Goal: Information Seeking & Learning: Learn about a topic

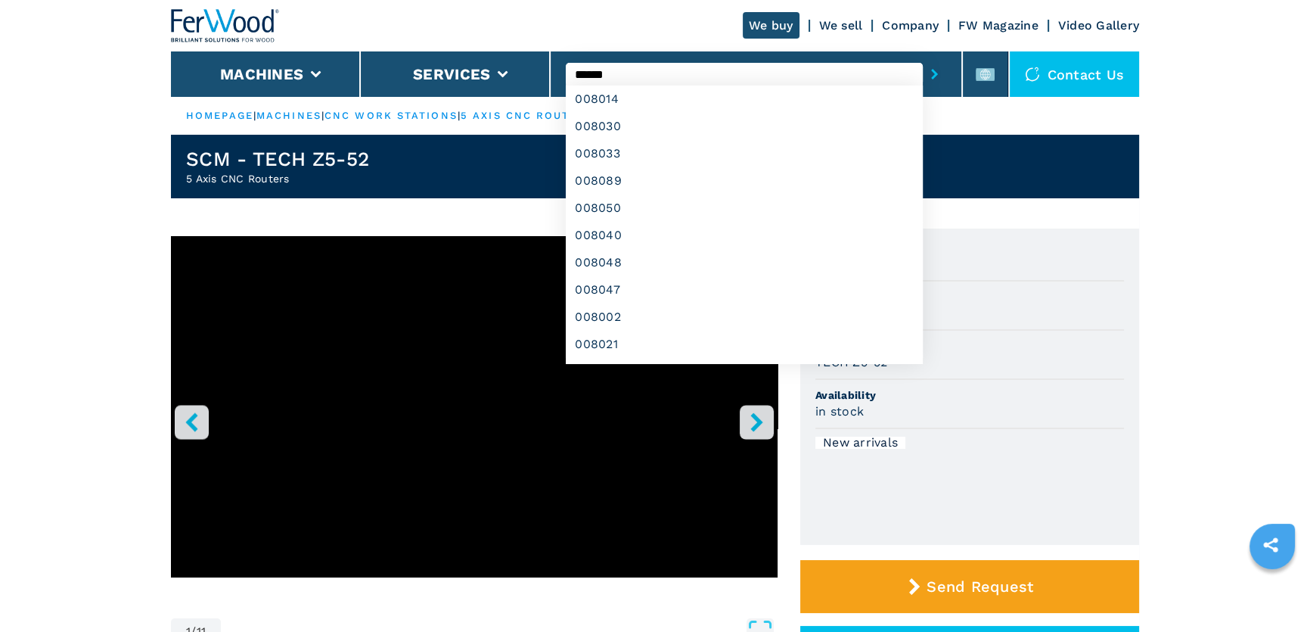
type input "******"
click at [923, 57] on button "submit-button" at bounding box center [934, 74] width 23 height 35
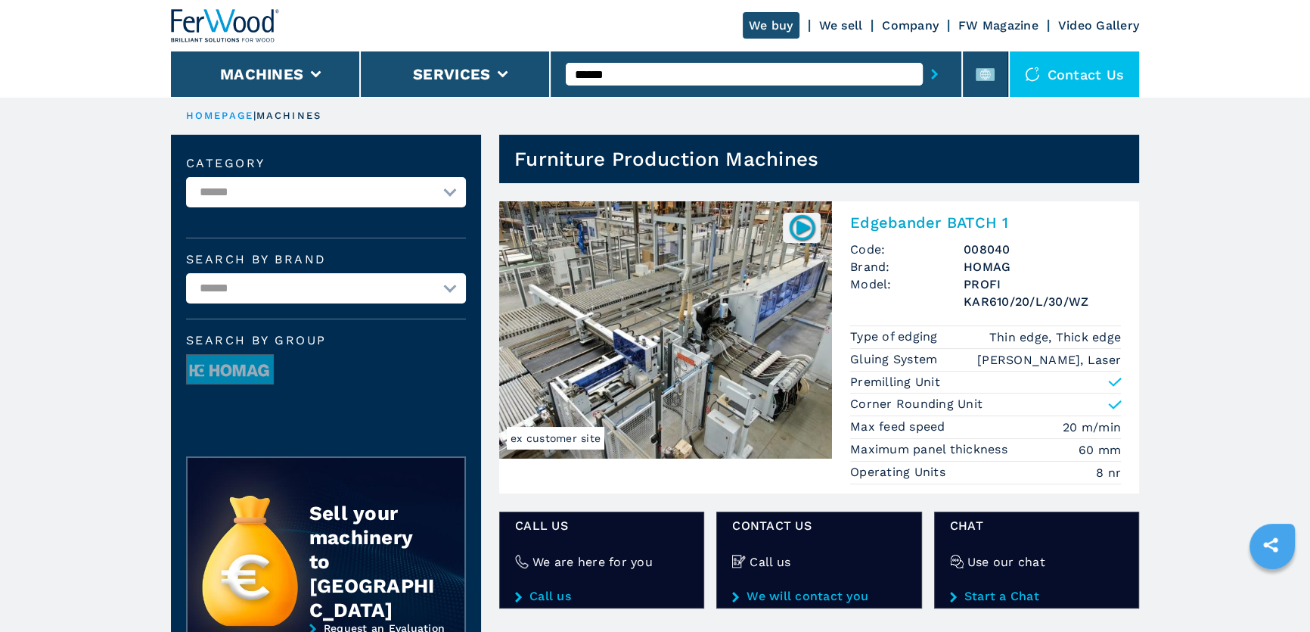
click at [657, 319] on img at bounding box center [665, 329] width 333 height 257
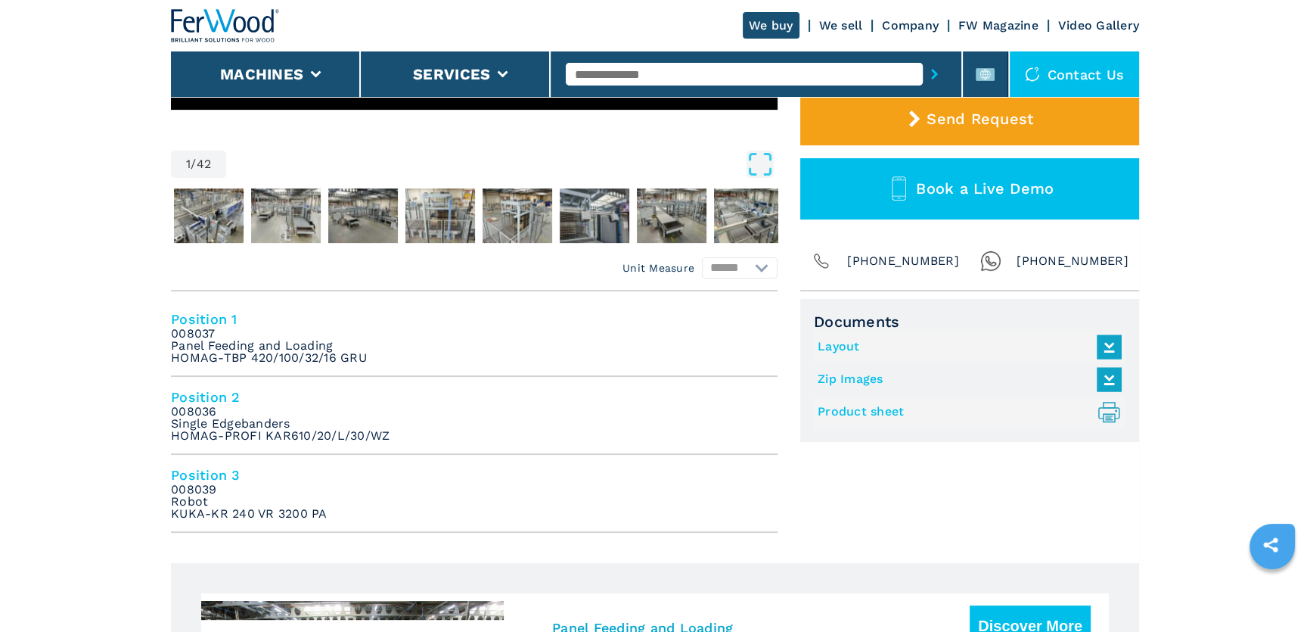
scroll to position [481, 0]
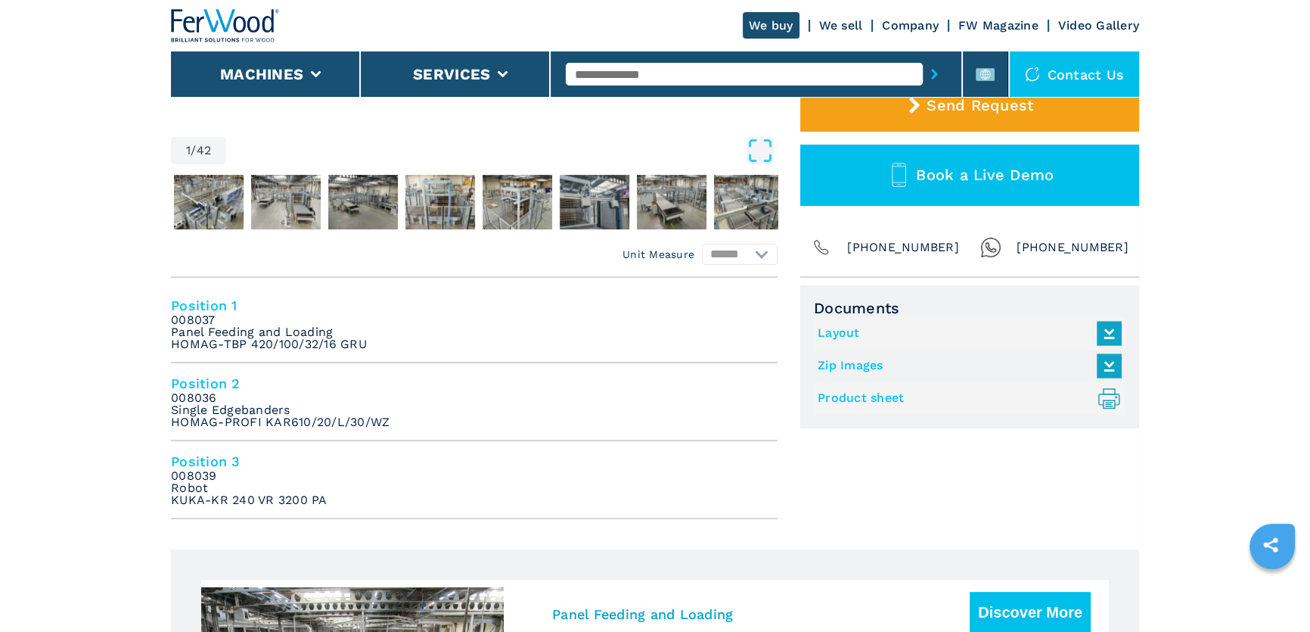
click at [618, 59] on div at bounding box center [756, 74] width 380 height 35
click at [622, 69] on input "text" at bounding box center [744, 74] width 356 height 23
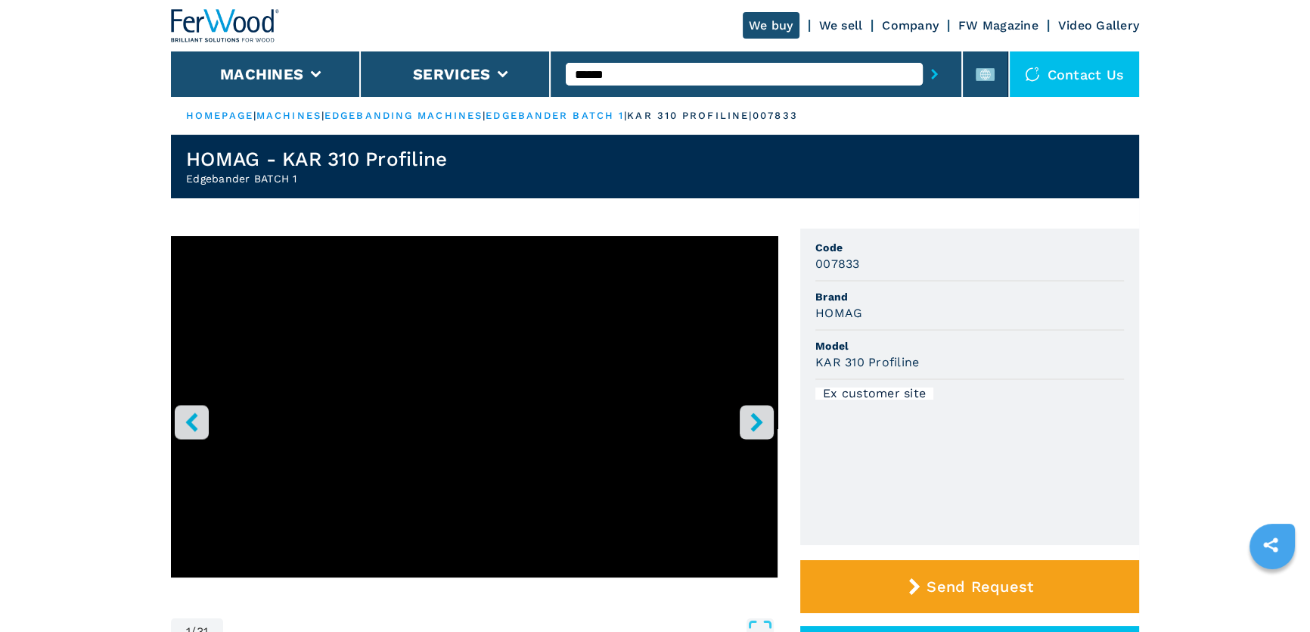
type input "******"
click at [760, 427] on icon "right-button" at bounding box center [756, 421] width 19 height 19
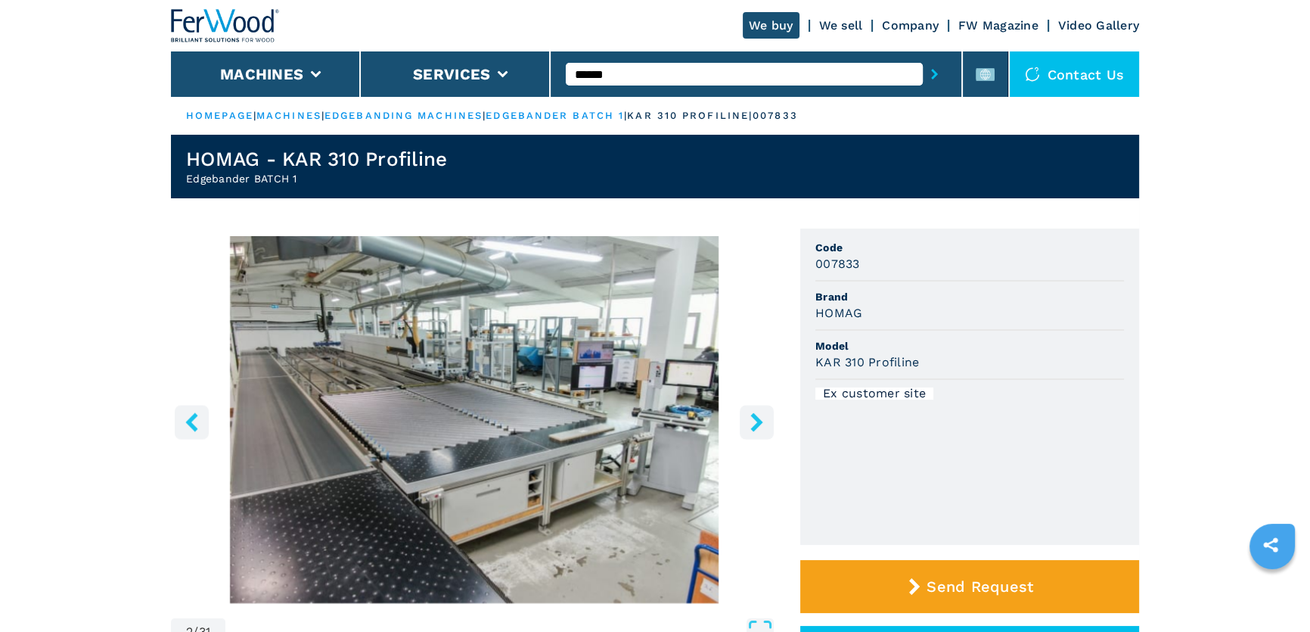
click at [760, 427] on icon "right-button" at bounding box center [756, 421] width 19 height 19
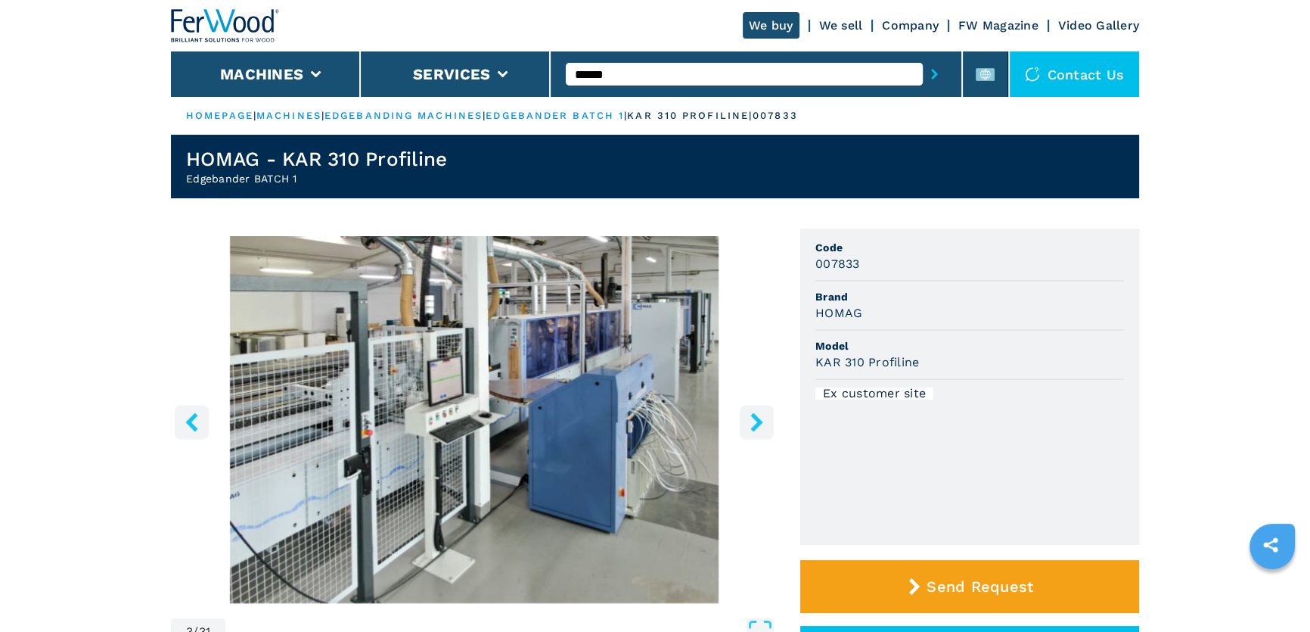
click at [760, 427] on icon "right-button" at bounding box center [756, 421] width 19 height 19
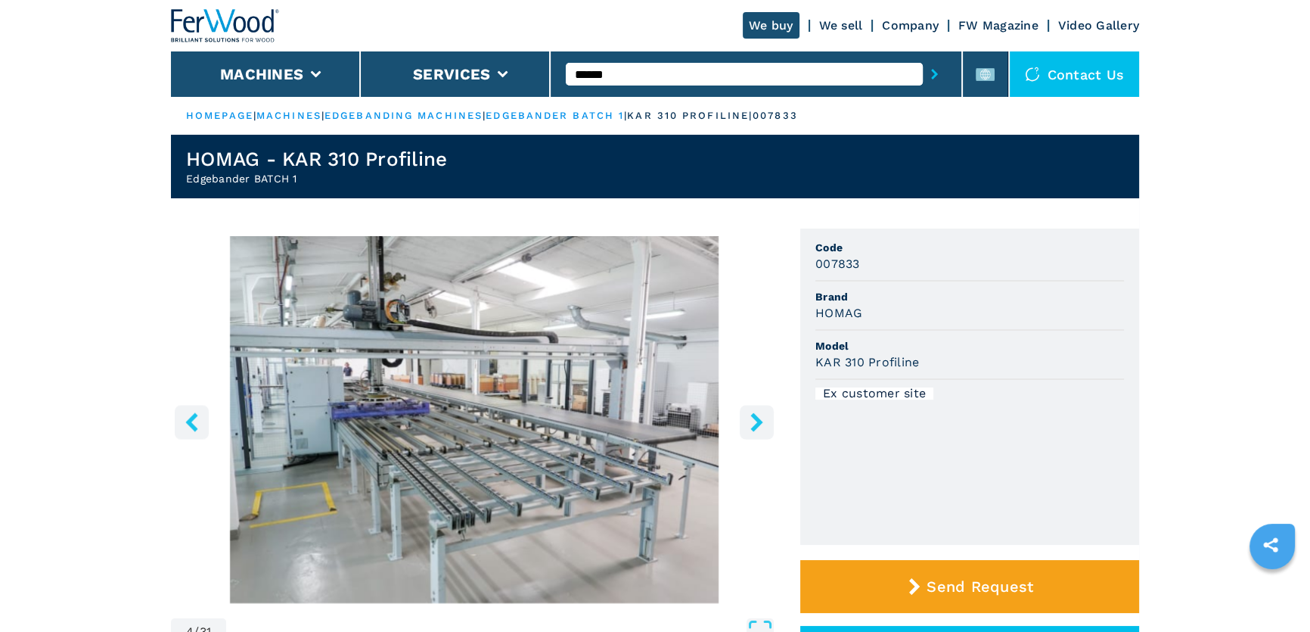
click at [760, 427] on icon "right-button" at bounding box center [756, 421] width 19 height 19
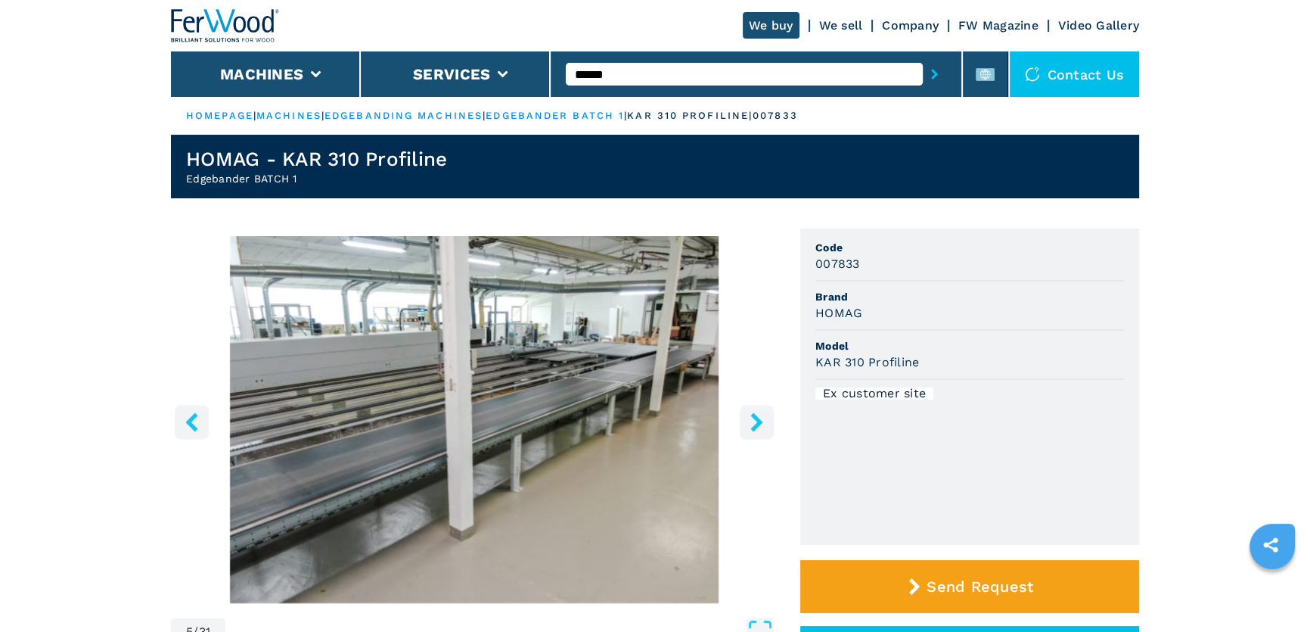
click at [760, 427] on icon "right-button" at bounding box center [756, 421] width 19 height 19
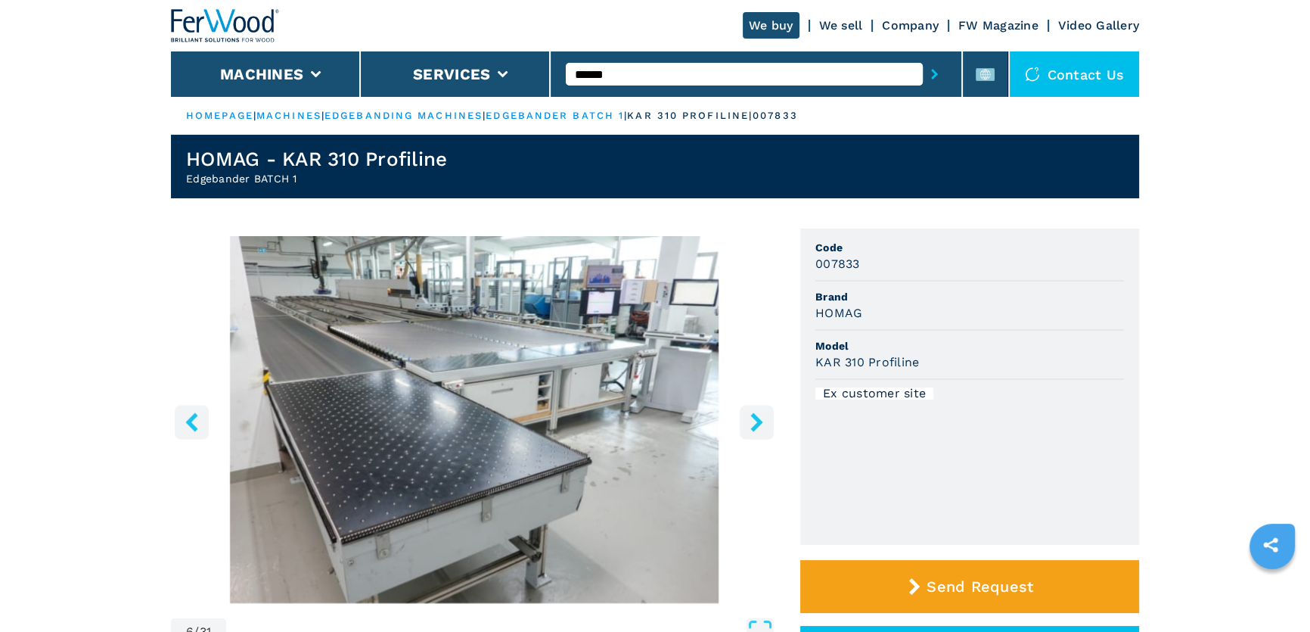
click at [760, 427] on icon "right-button" at bounding box center [756, 421] width 19 height 19
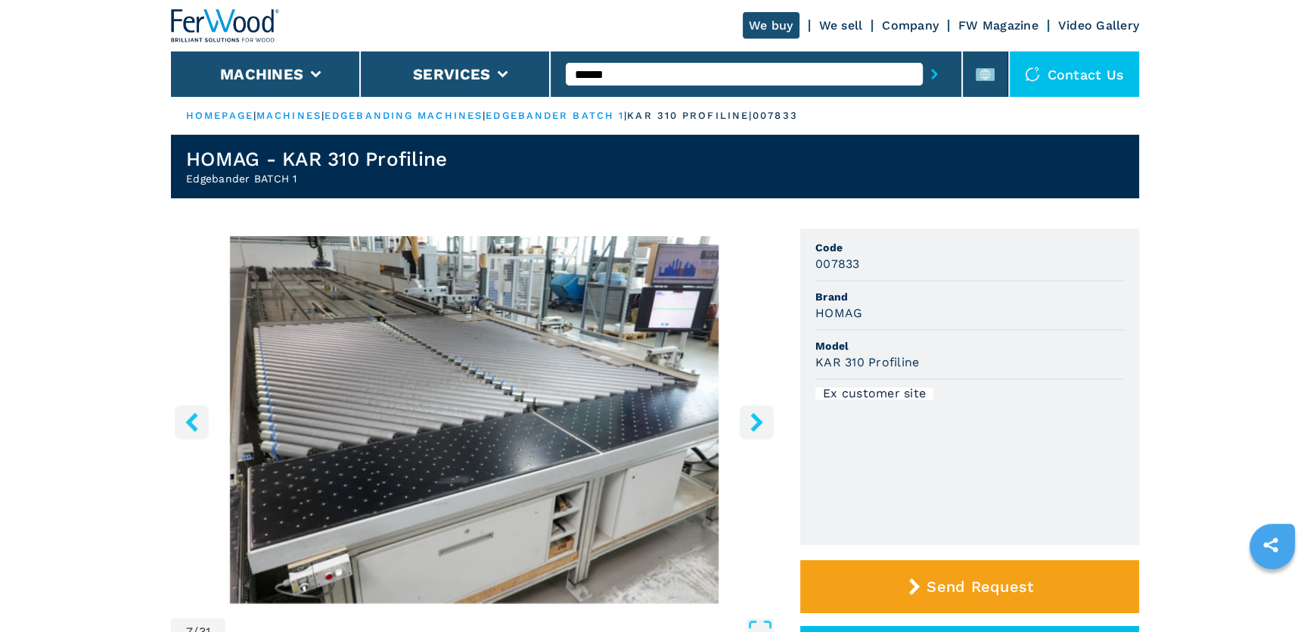
click at [760, 427] on icon "right-button" at bounding box center [756, 421] width 19 height 19
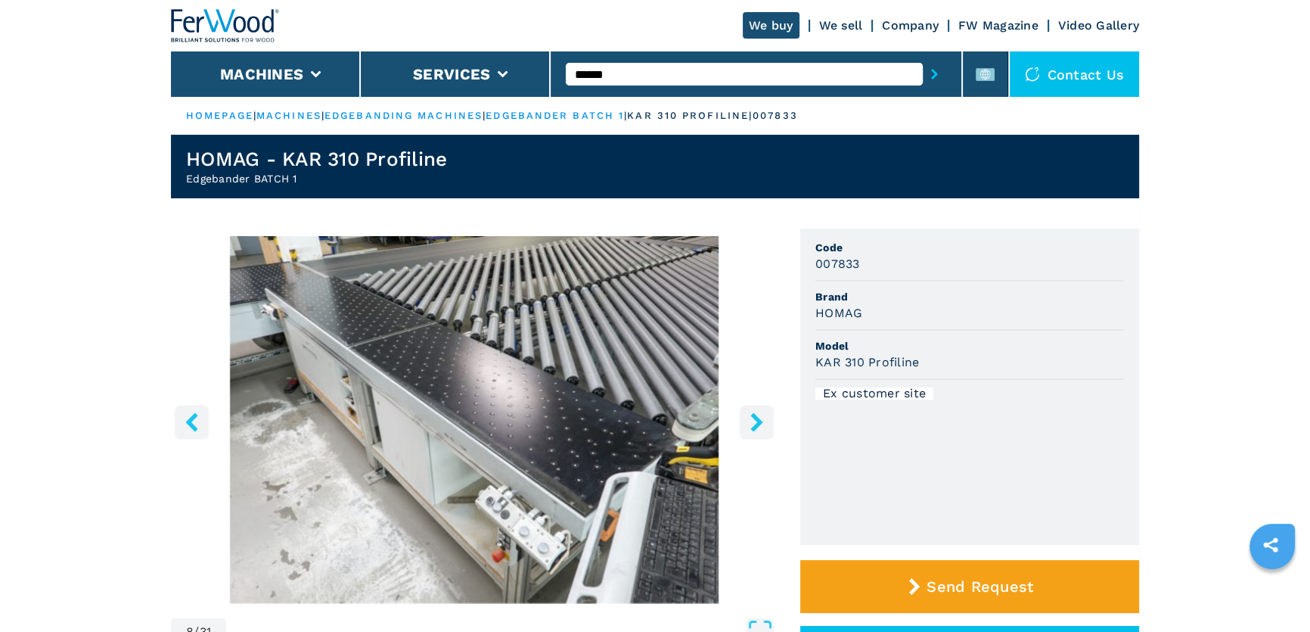
click at [760, 427] on icon "right-button" at bounding box center [756, 421] width 19 height 19
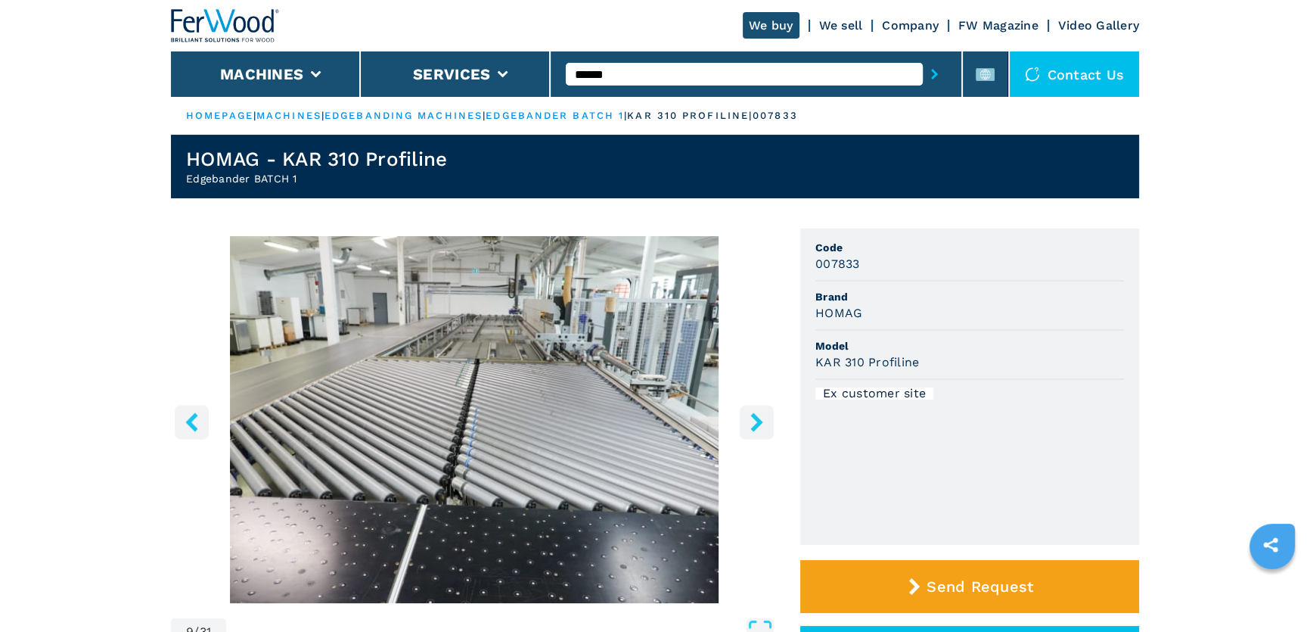
click at [760, 427] on icon "right-button" at bounding box center [756, 421] width 19 height 19
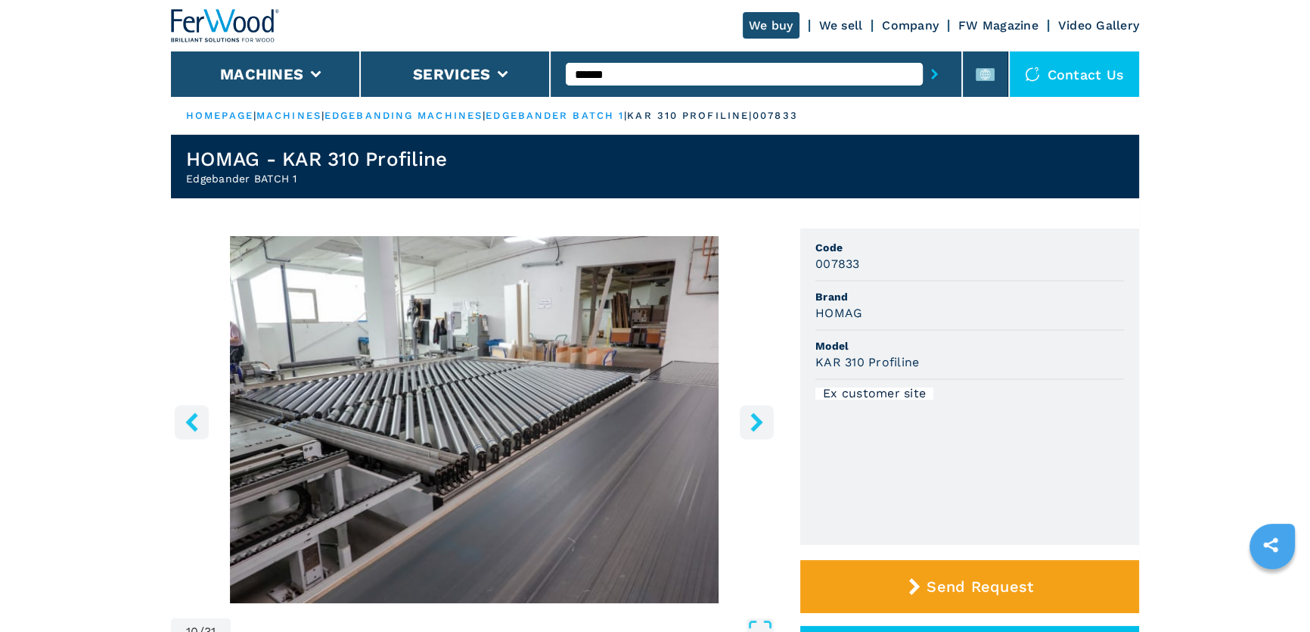
click at [760, 427] on icon "right-button" at bounding box center [756, 421] width 19 height 19
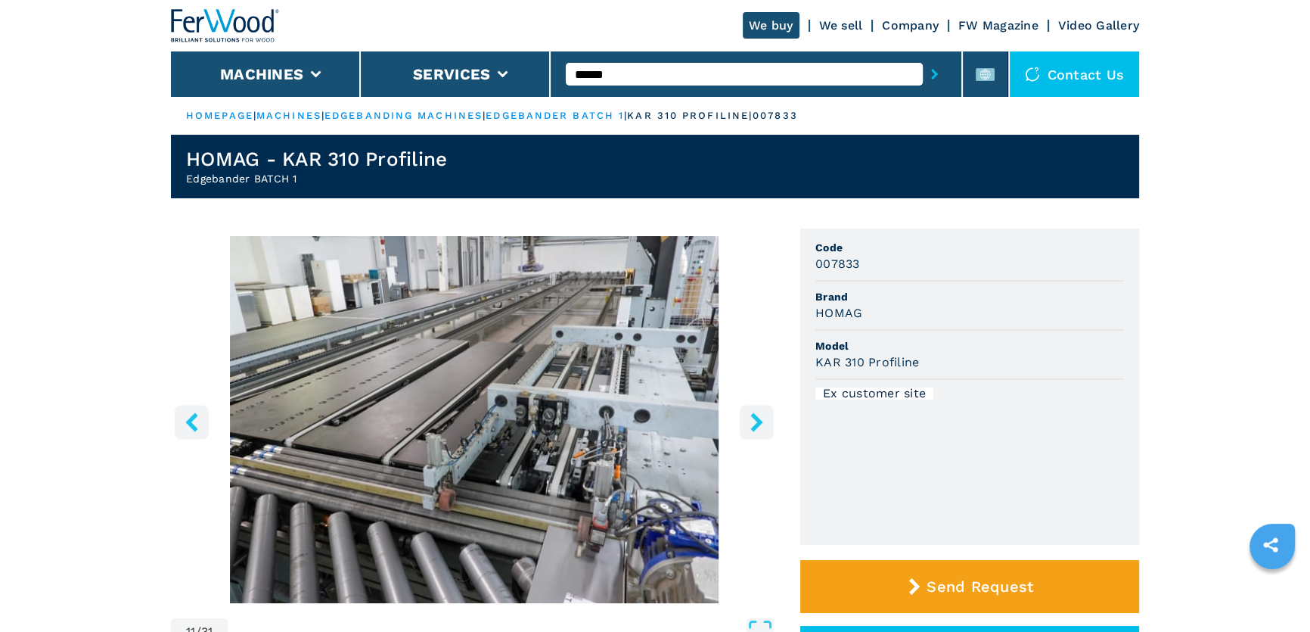
click at [760, 427] on icon "right-button" at bounding box center [756, 421] width 19 height 19
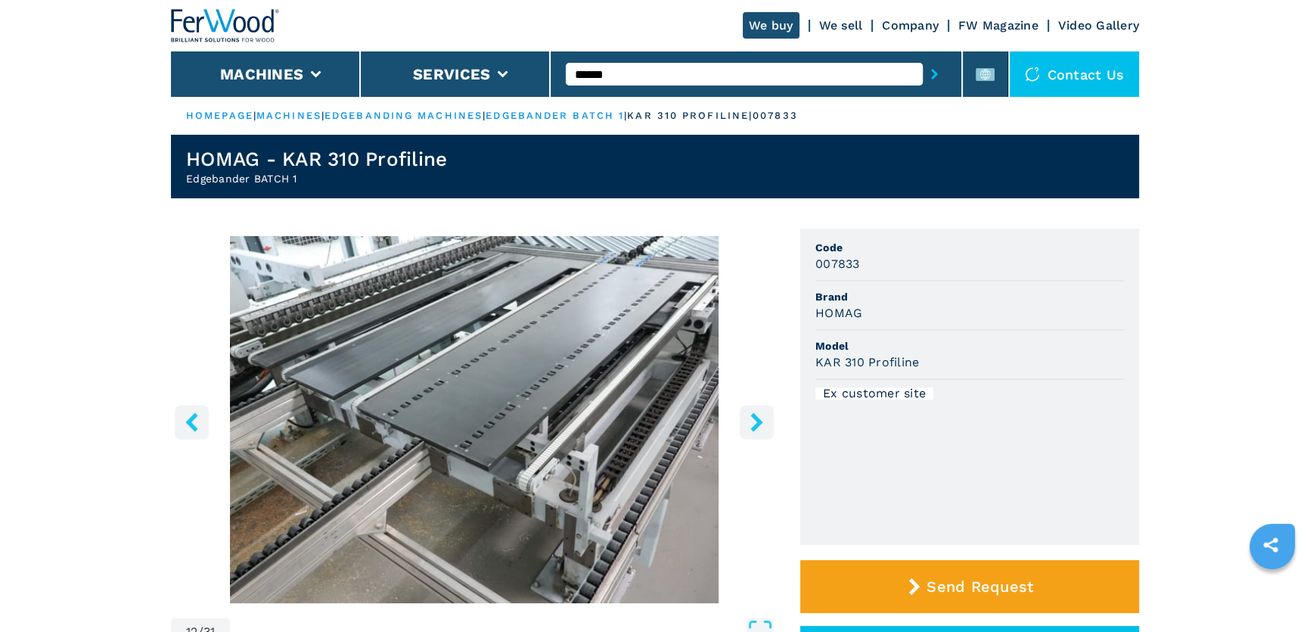
click at [760, 427] on icon "right-button" at bounding box center [756, 421] width 19 height 19
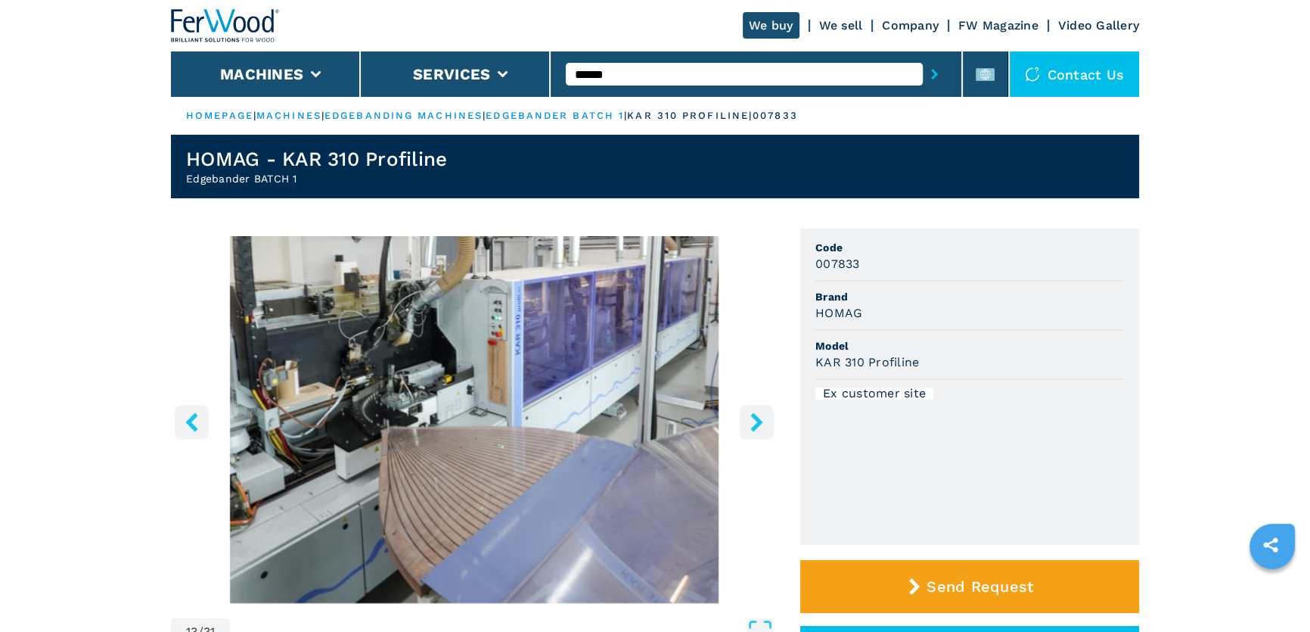
click at [760, 427] on icon "right-button" at bounding box center [756, 421] width 19 height 19
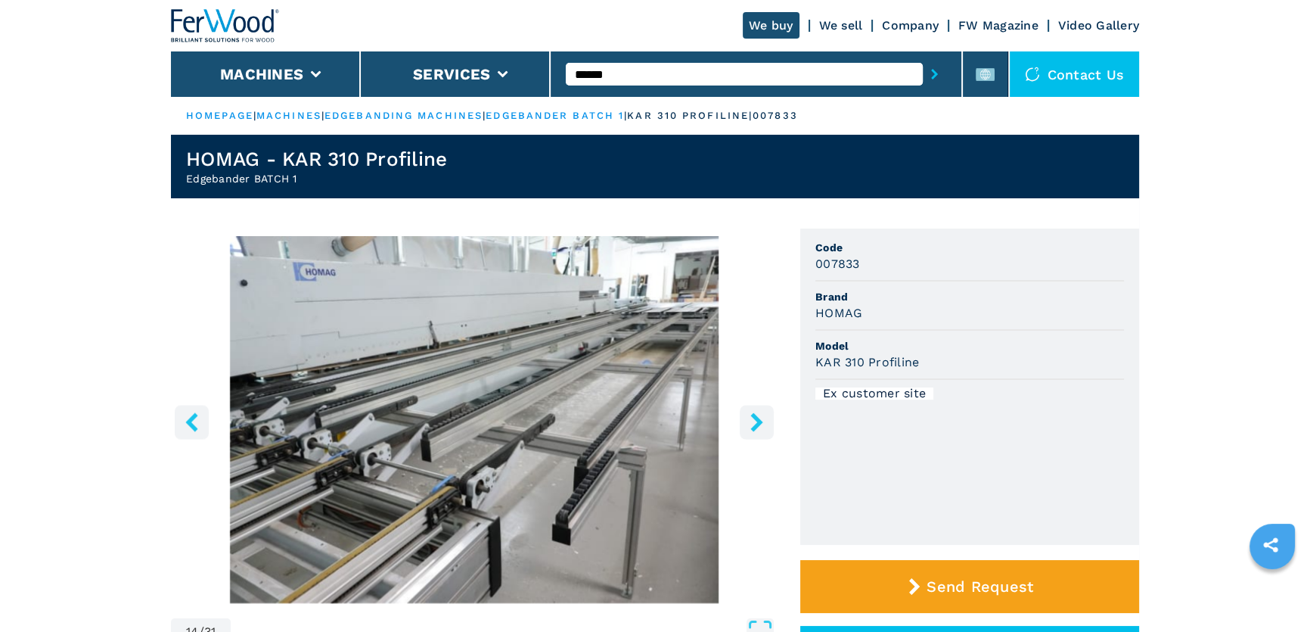
click at [760, 427] on icon "right-button" at bounding box center [756, 421] width 19 height 19
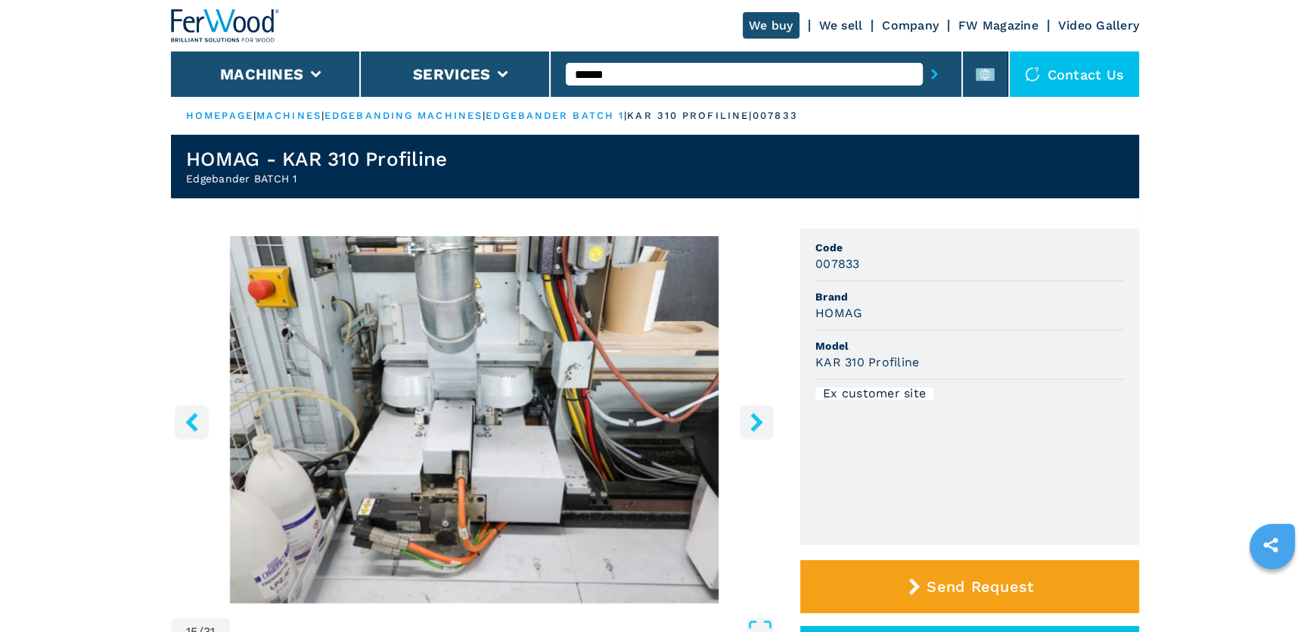
click at [760, 427] on icon "right-button" at bounding box center [756, 421] width 19 height 19
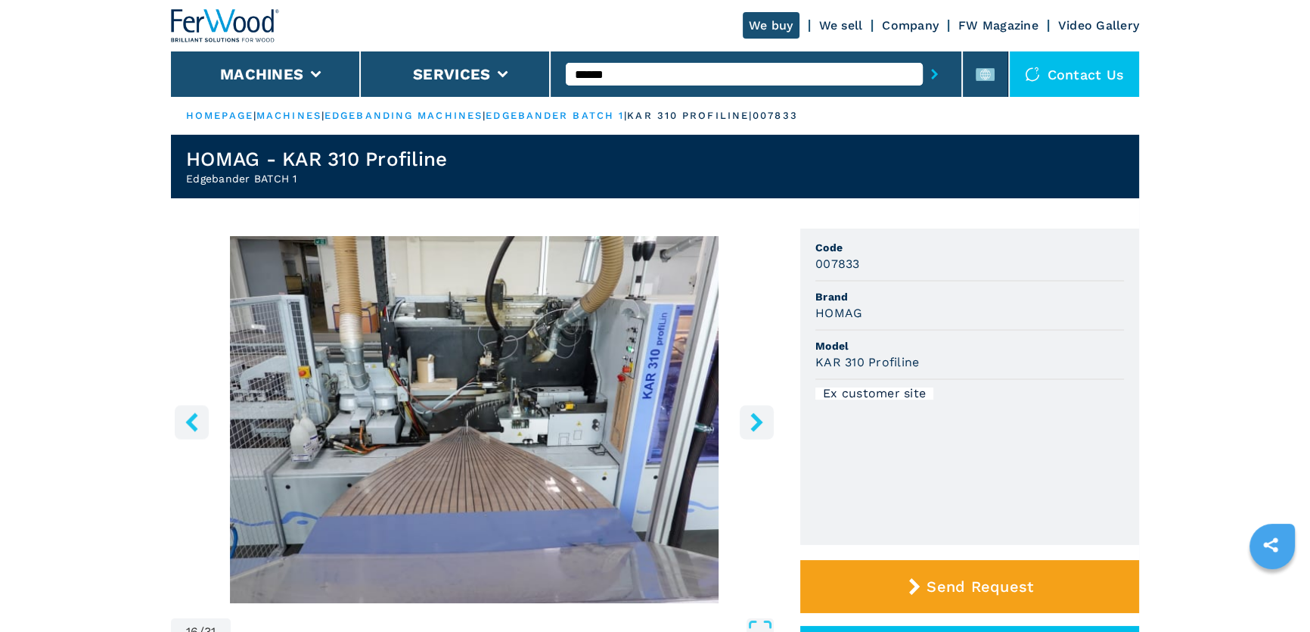
drag, startPoint x: 590, startPoint y: 75, endPoint x: 672, endPoint y: 74, distance: 81.7
click at [672, 74] on input "******" at bounding box center [744, 74] width 356 height 23
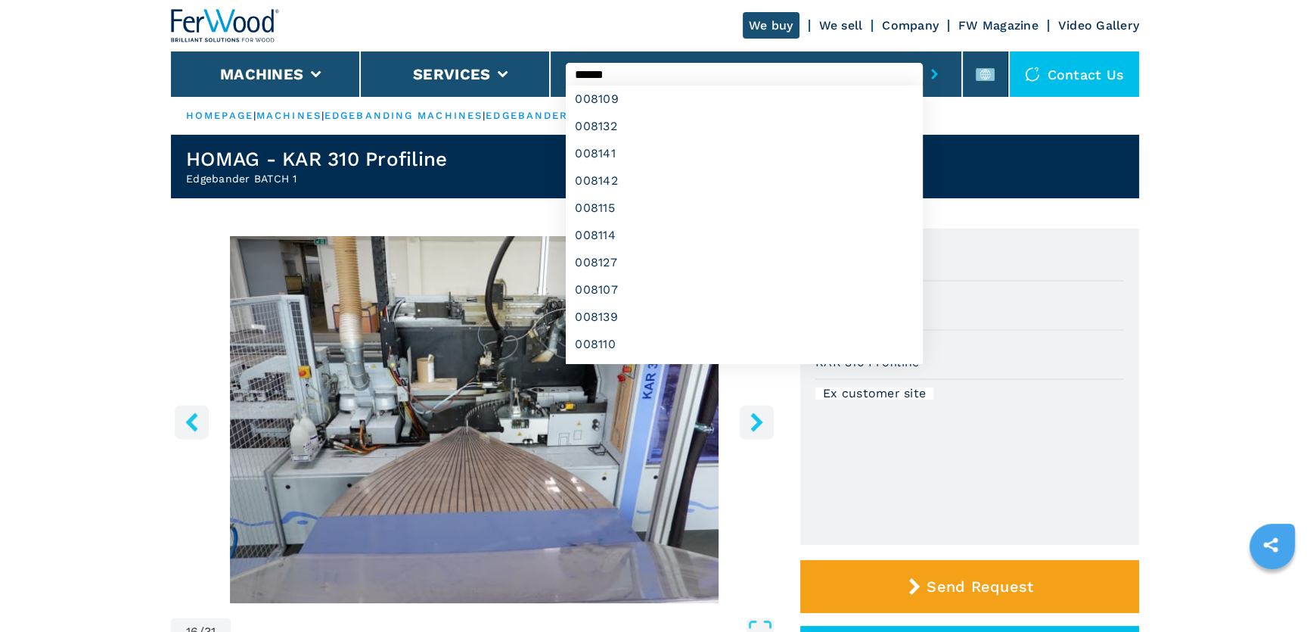
type input "******"
click at [923, 57] on button "submit-button" at bounding box center [934, 74] width 23 height 35
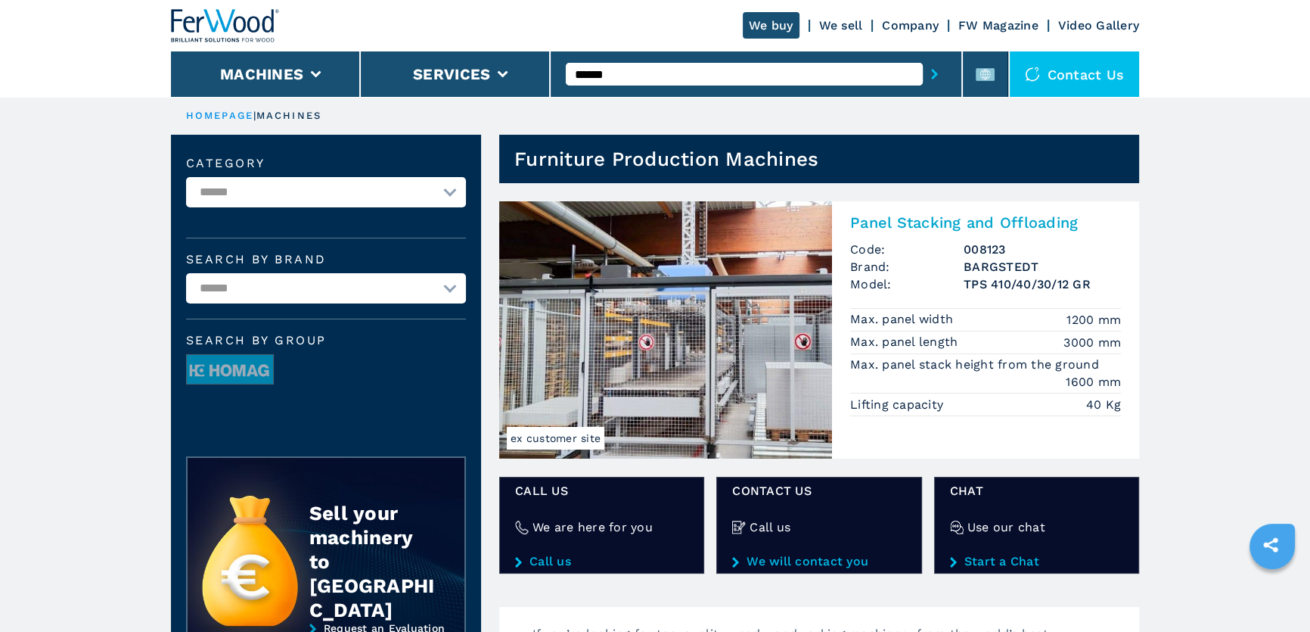
click at [657, 237] on img at bounding box center [665, 329] width 333 height 257
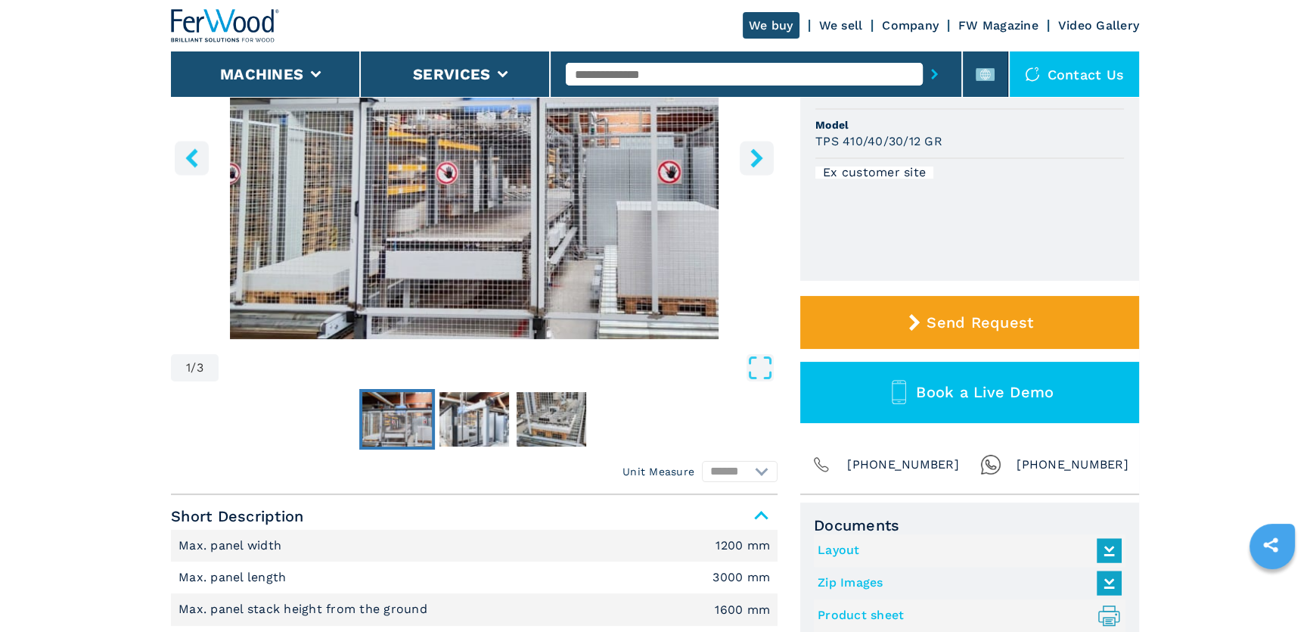
scroll to position [275, 0]
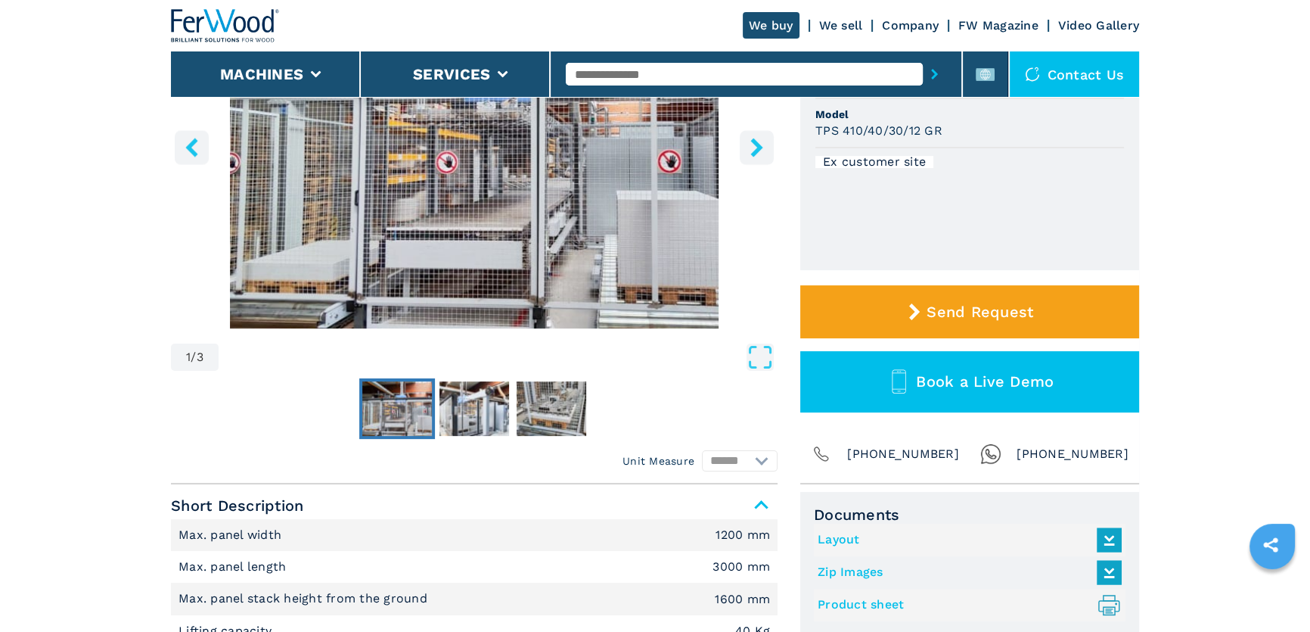
drag, startPoint x: 454, startPoint y: 306, endPoint x: 458, endPoint y: 297, distance: 10.5
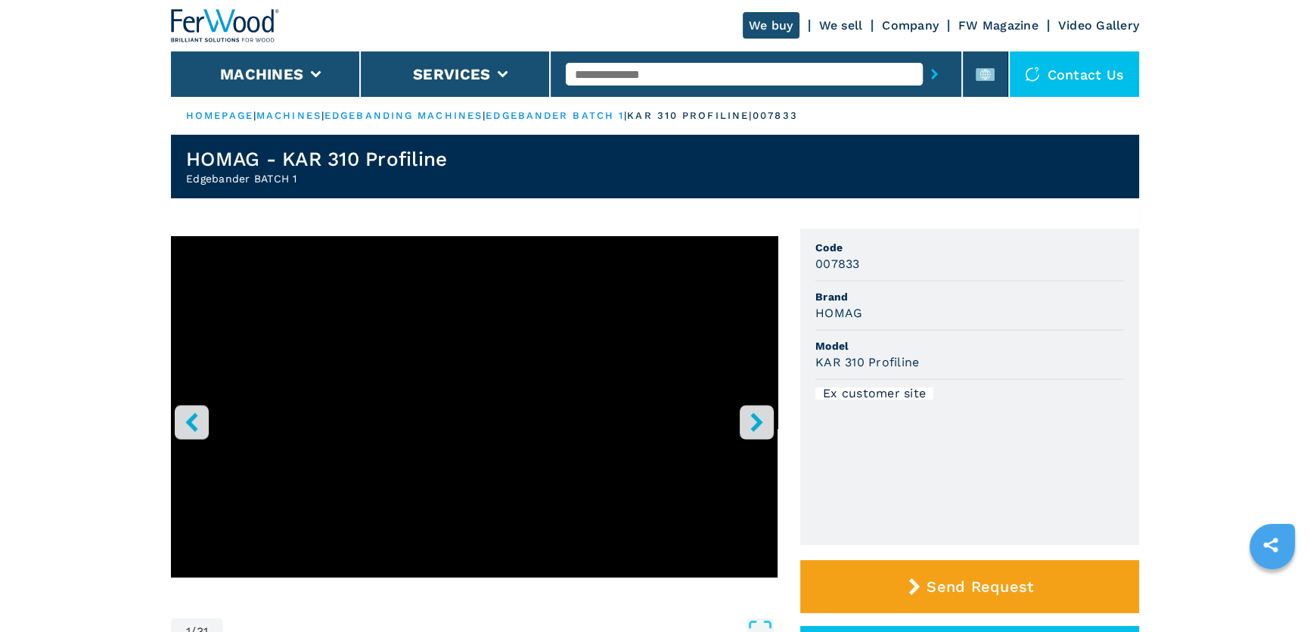
click at [650, 81] on input "text" at bounding box center [744, 74] width 356 height 23
type input "*****"
click at [923, 57] on button "submit-button" at bounding box center [934, 74] width 23 height 35
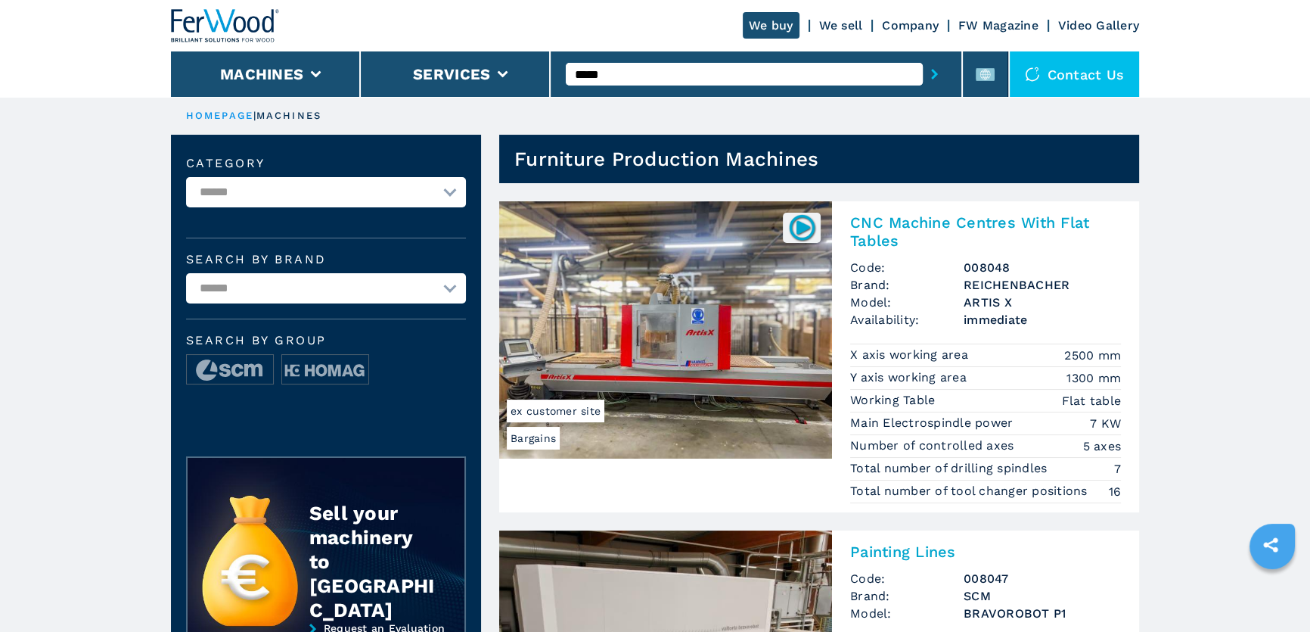
click at [650, 82] on input "*****" at bounding box center [744, 74] width 356 height 23
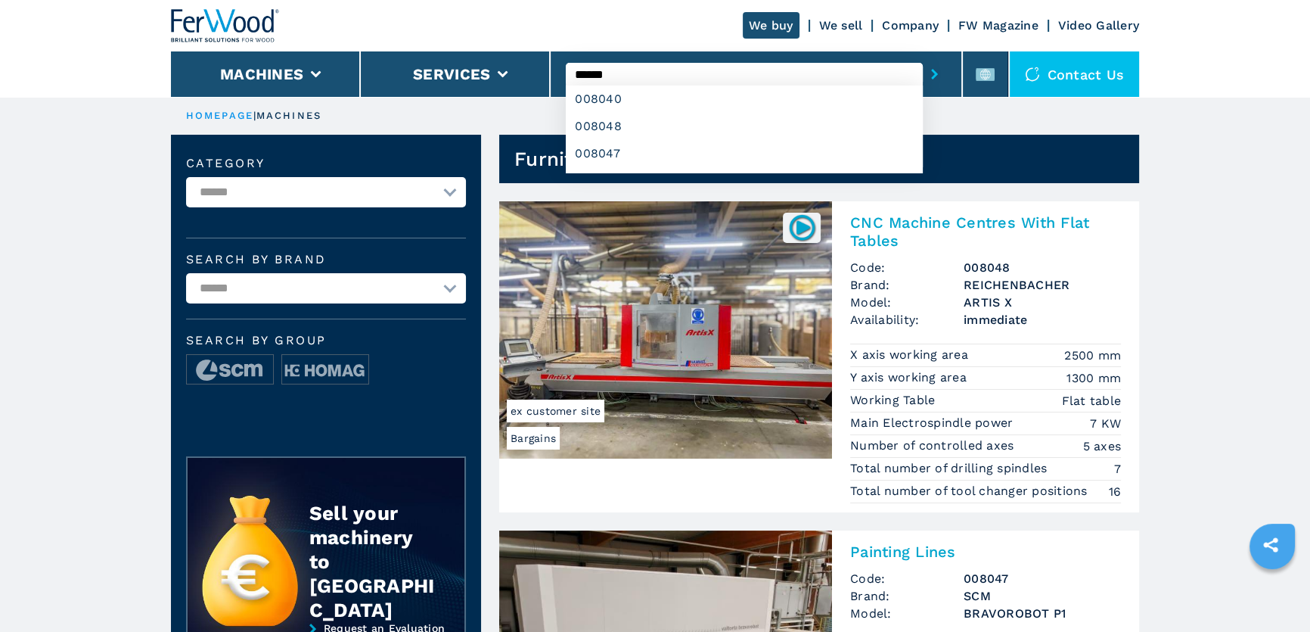
type input "******"
click at [923, 57] on button "submit-button" at bounding box center [934, 74] width 23 height 35
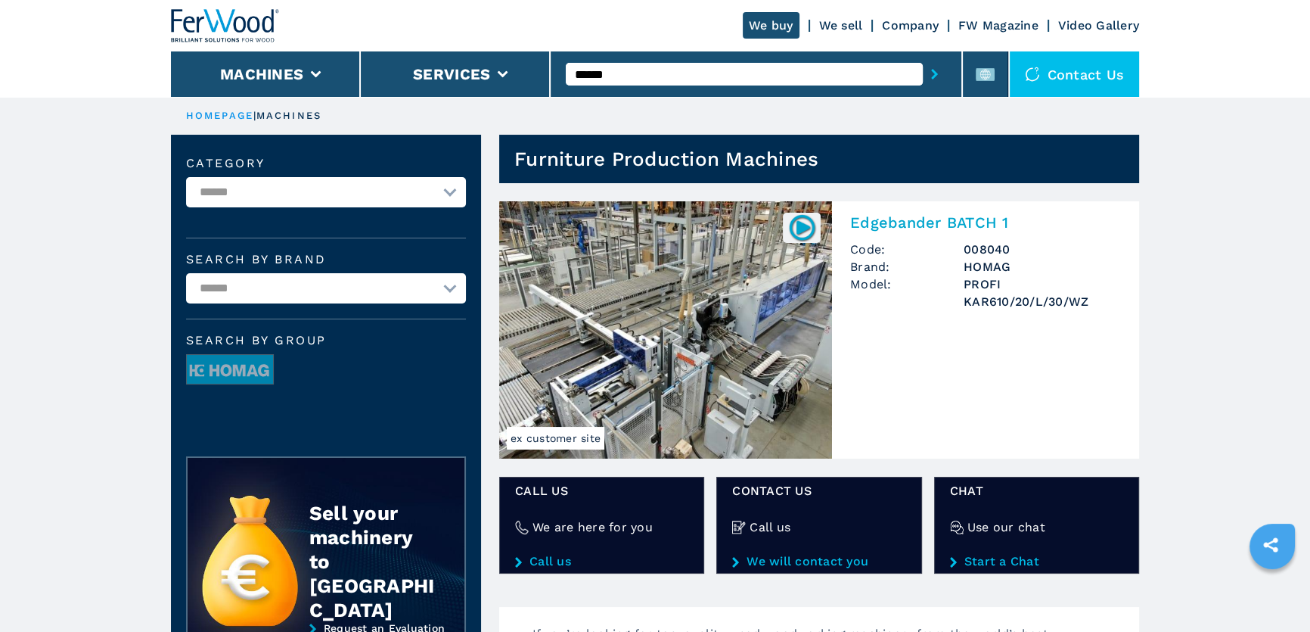
click at [689, 345] on img at bounding box center [665, 329] width 333 height 257
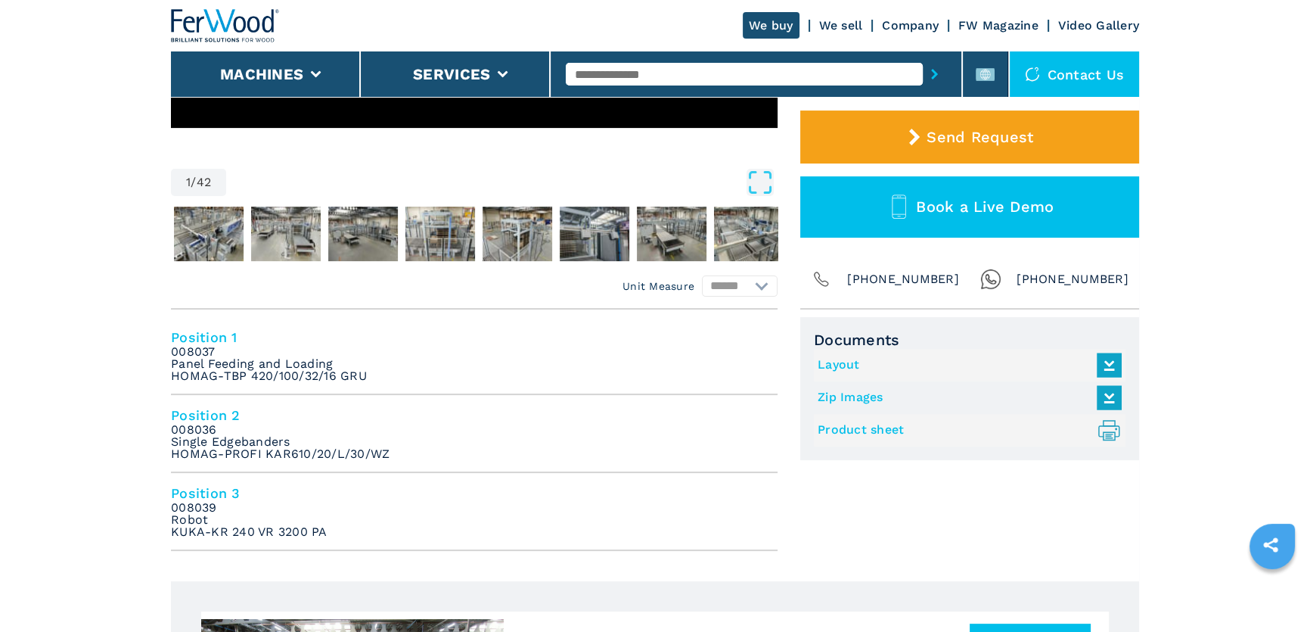
scroll to position [481, 0]
